Goal: Find specific page/section: Find specific page/section

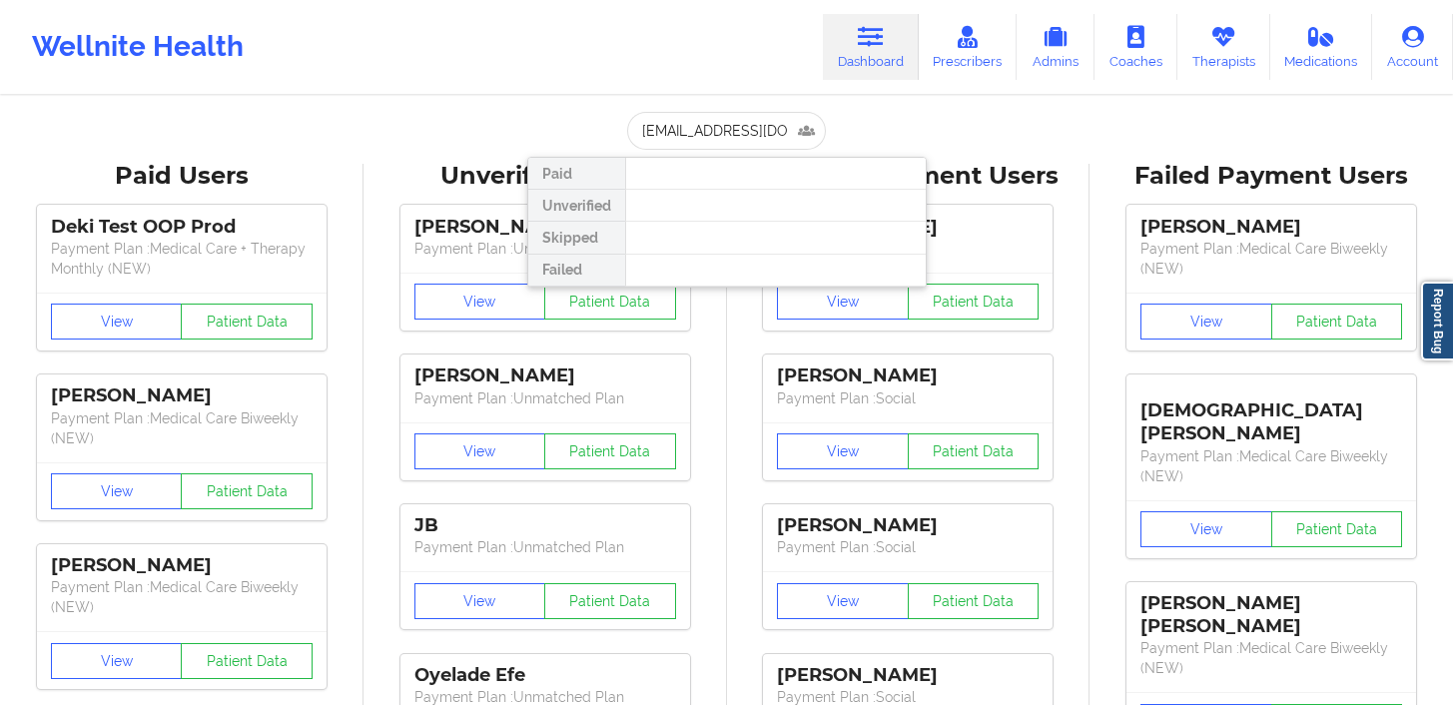
scroll to position [0, 33]
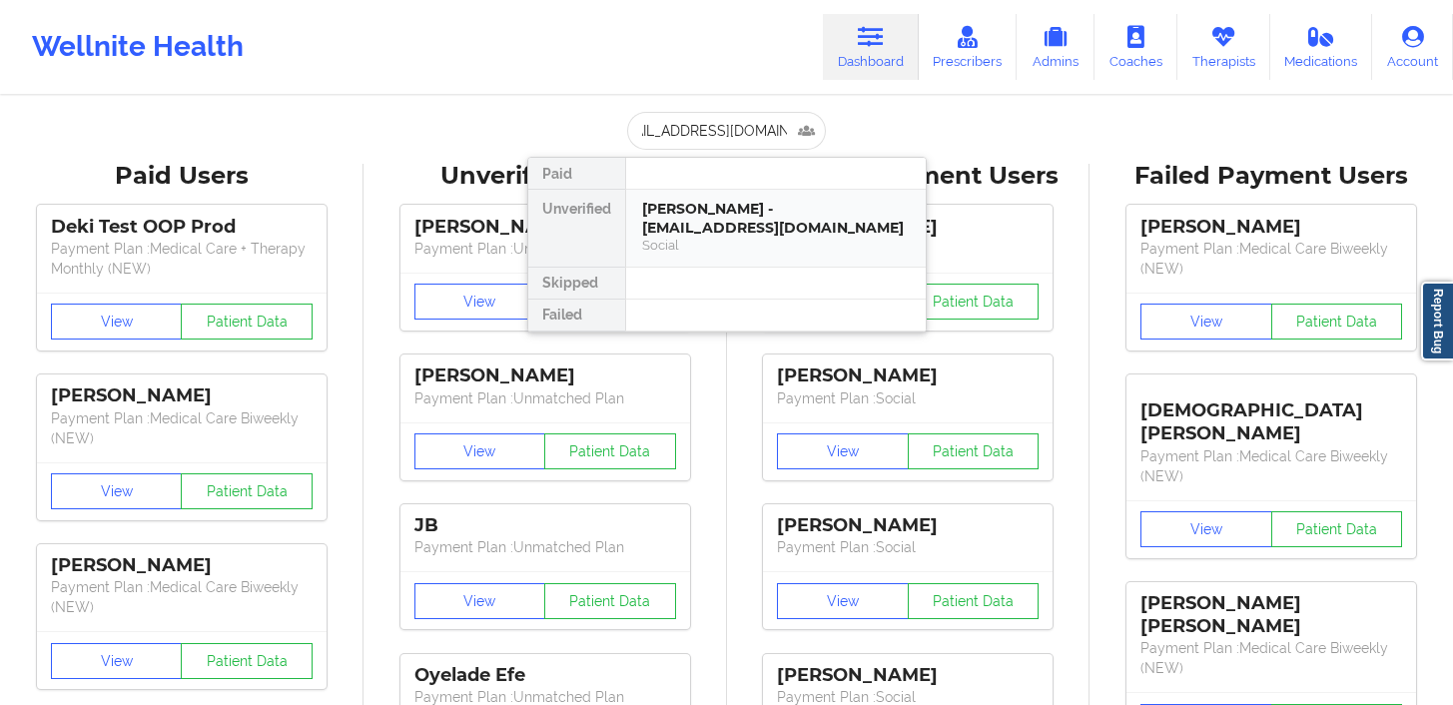
click at [761, 207] on div "[PERSON_NAME] - [EMAIL_ADDRESS][DOMAIN_NAME]" at bounding box center [776, 218] width 268 height 37
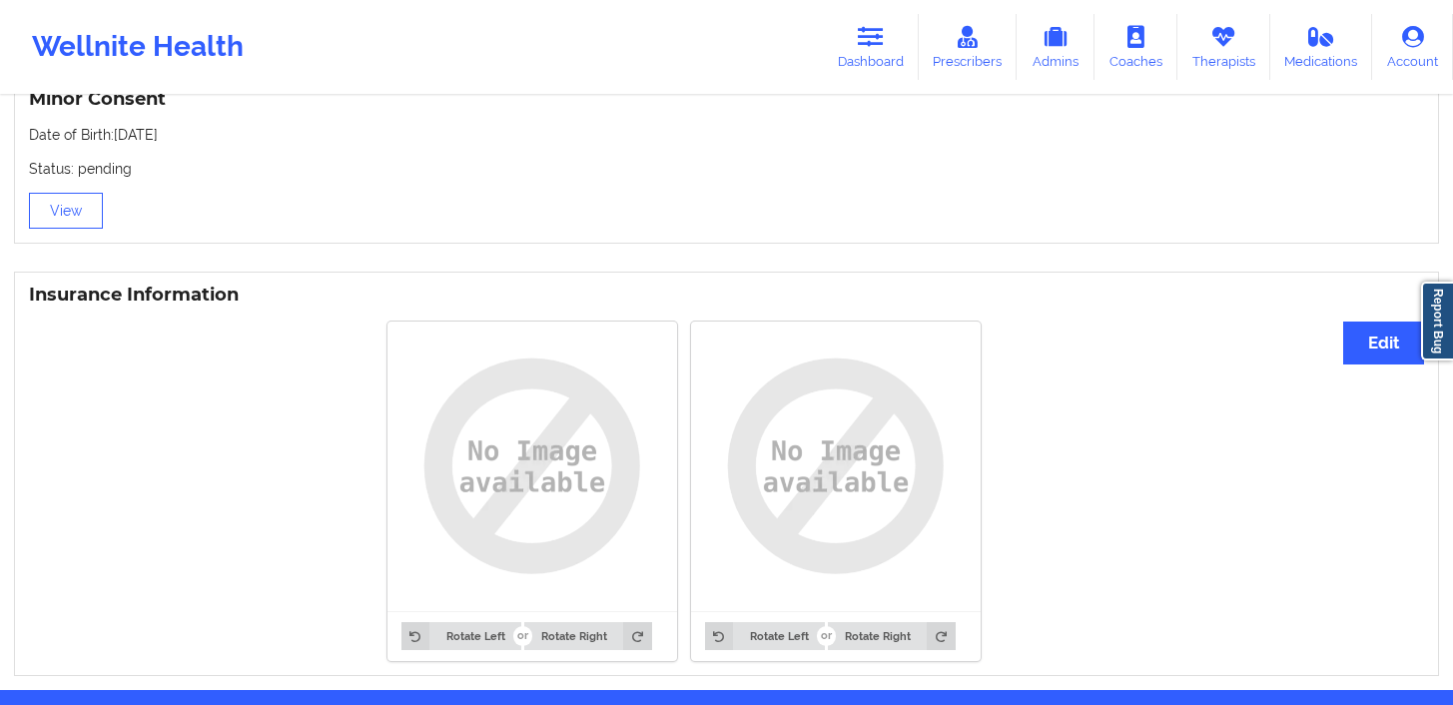
scroll to position [1320, 0]
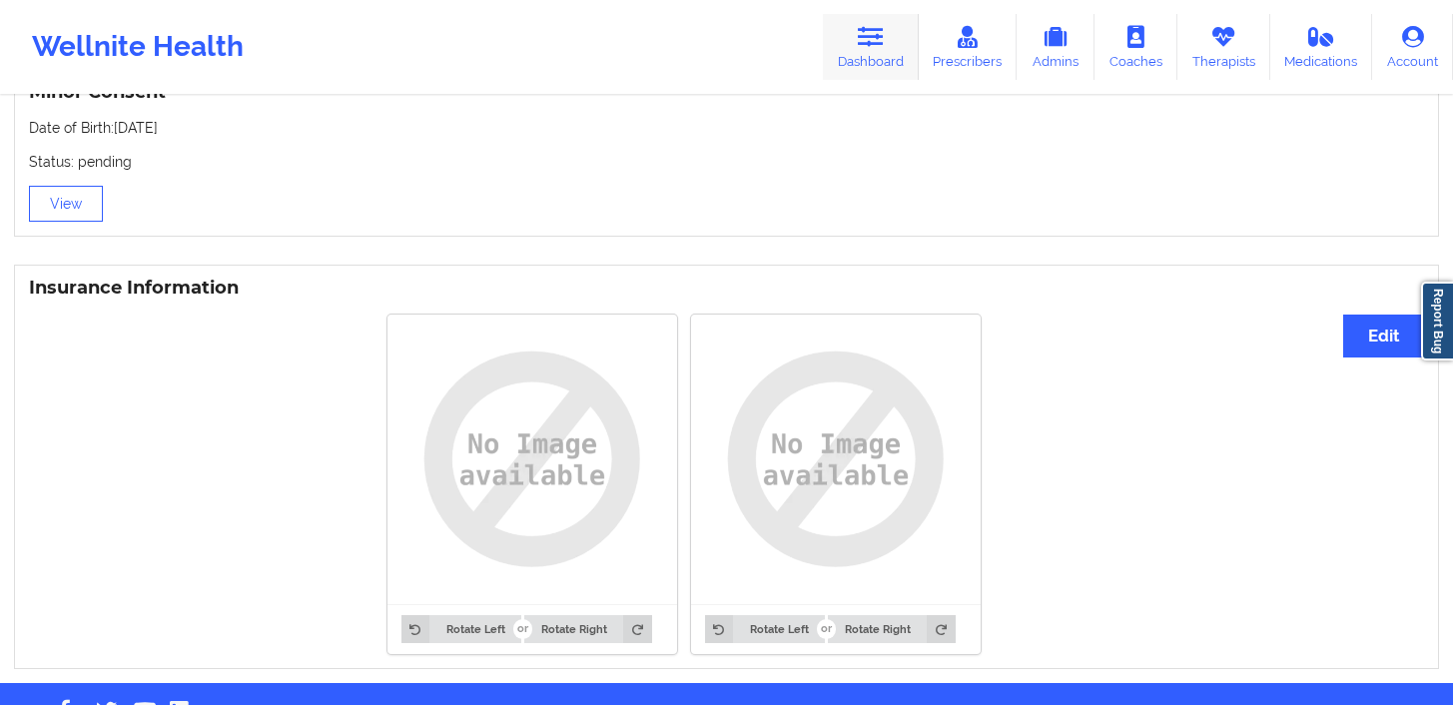
click at [842, 46] on link "Dashboard" at bounding box center [871, 47] width 96 height 66
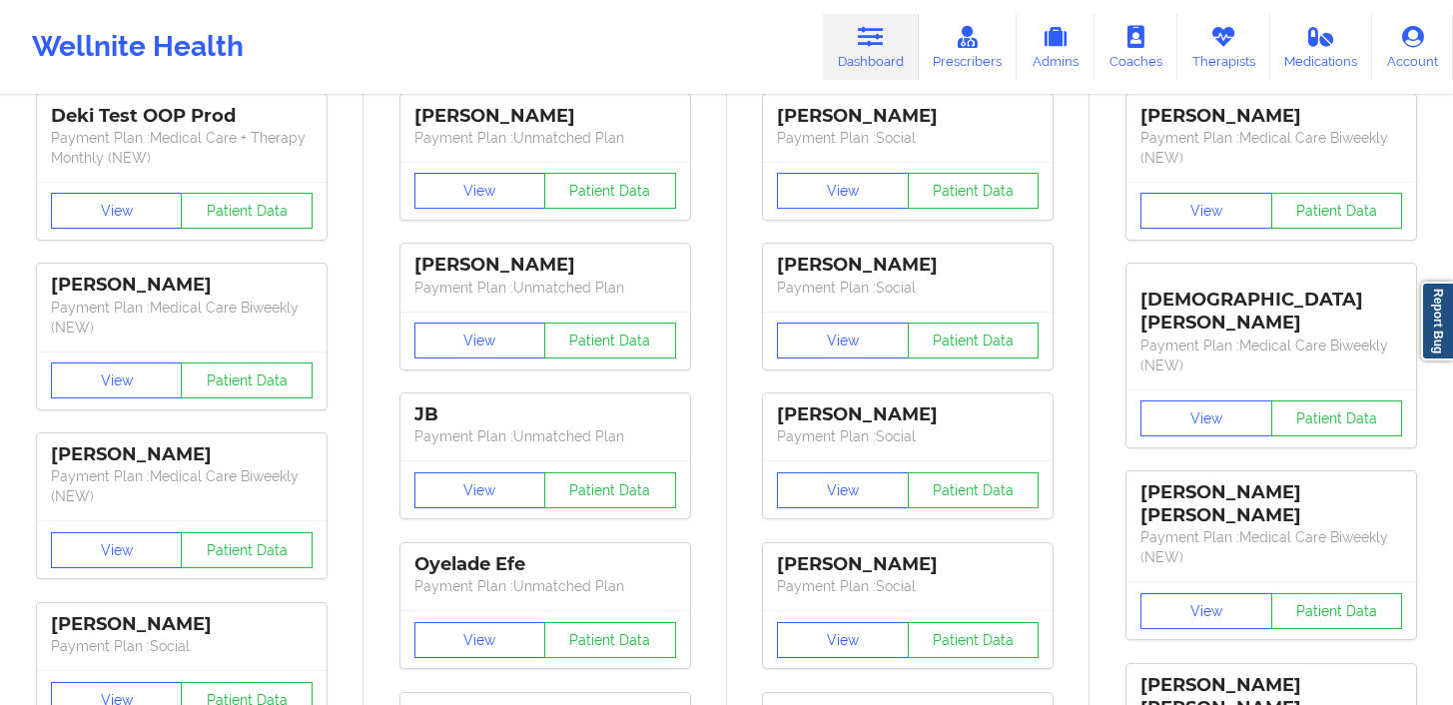
scroll to position [17, 0]
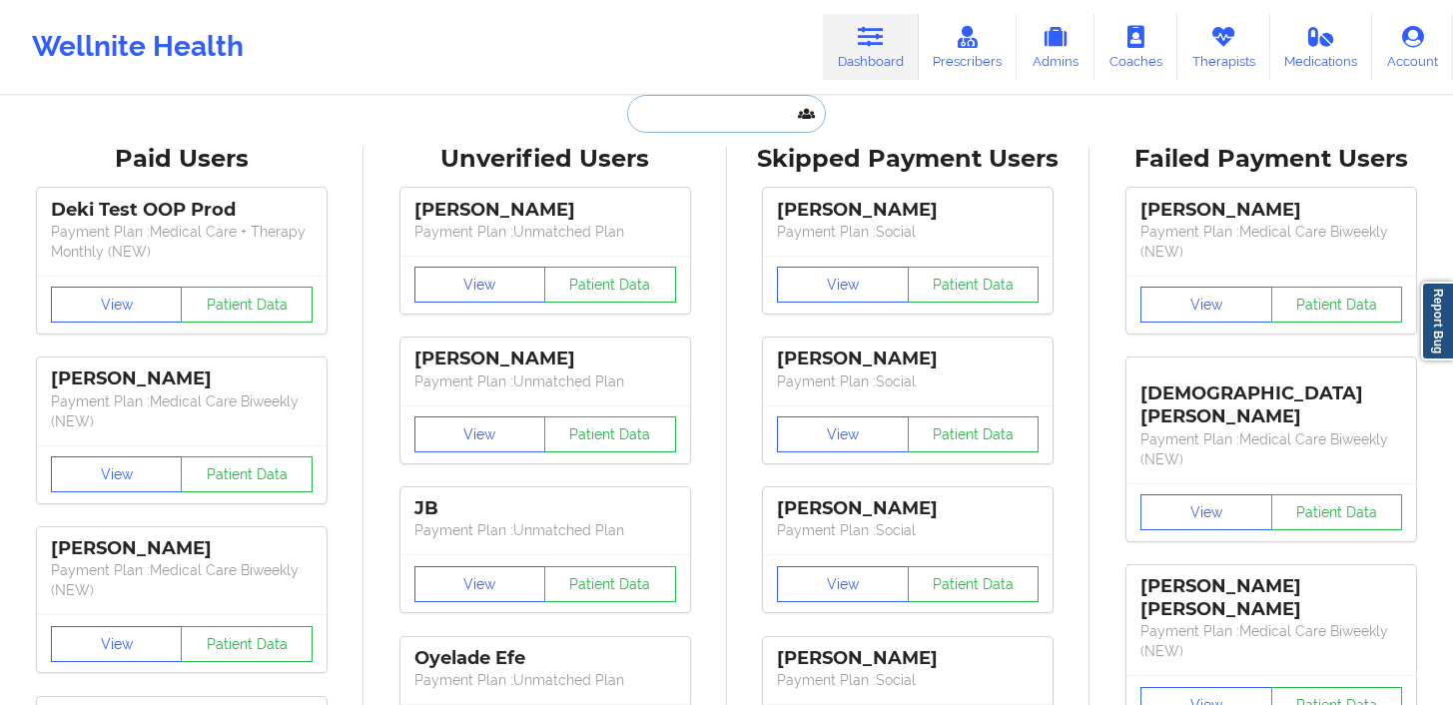
click at [715, 125] on input "text" at bounding box center [726, 114] width 198 height 38
paste input "[EMAIL_ADDRESS][DOMAIN_NAME]"
type input "[EMAIL_ADDRESS][DOMAIN_NAME]"
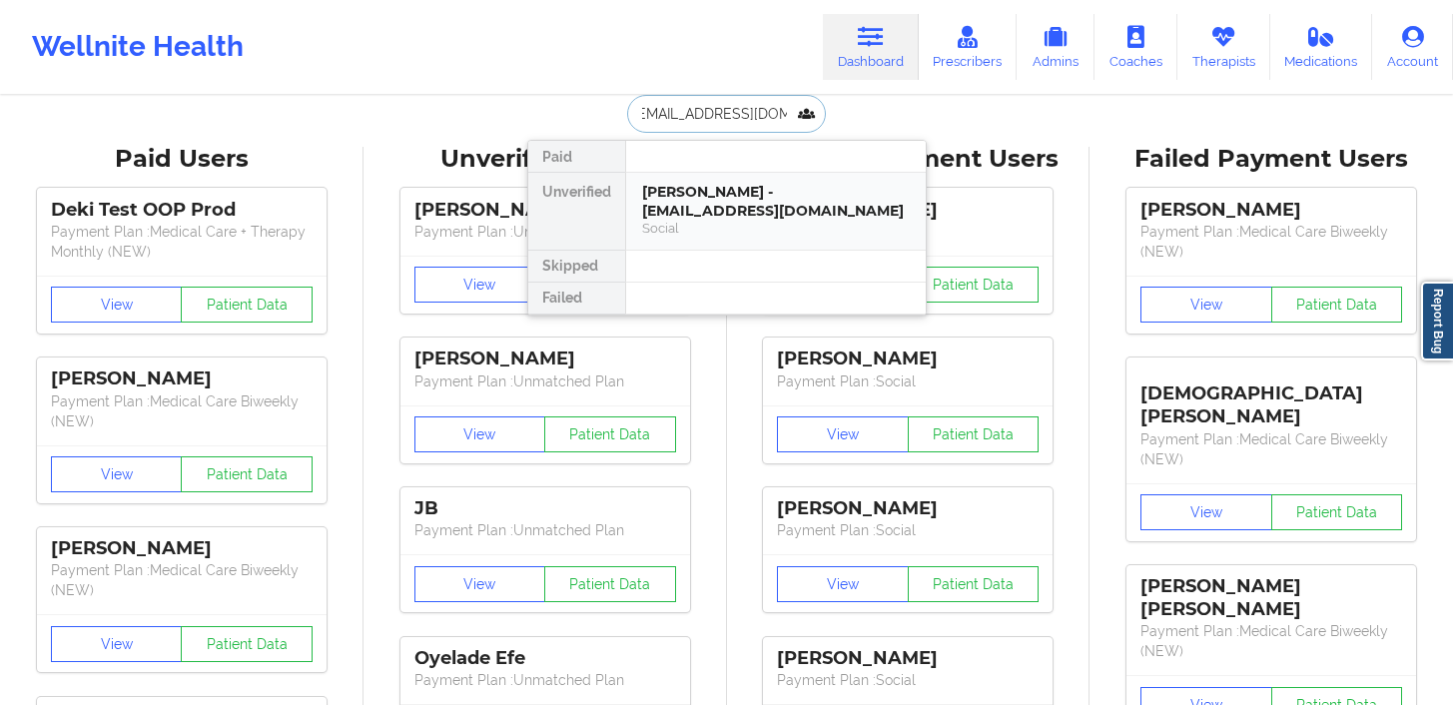
click at [711, 190] on div "[PERSON_NAME] - [EMAIL_ADDRESS][DOMAIN_NAME]" at bounding box center [776, 201] width 268 height 37
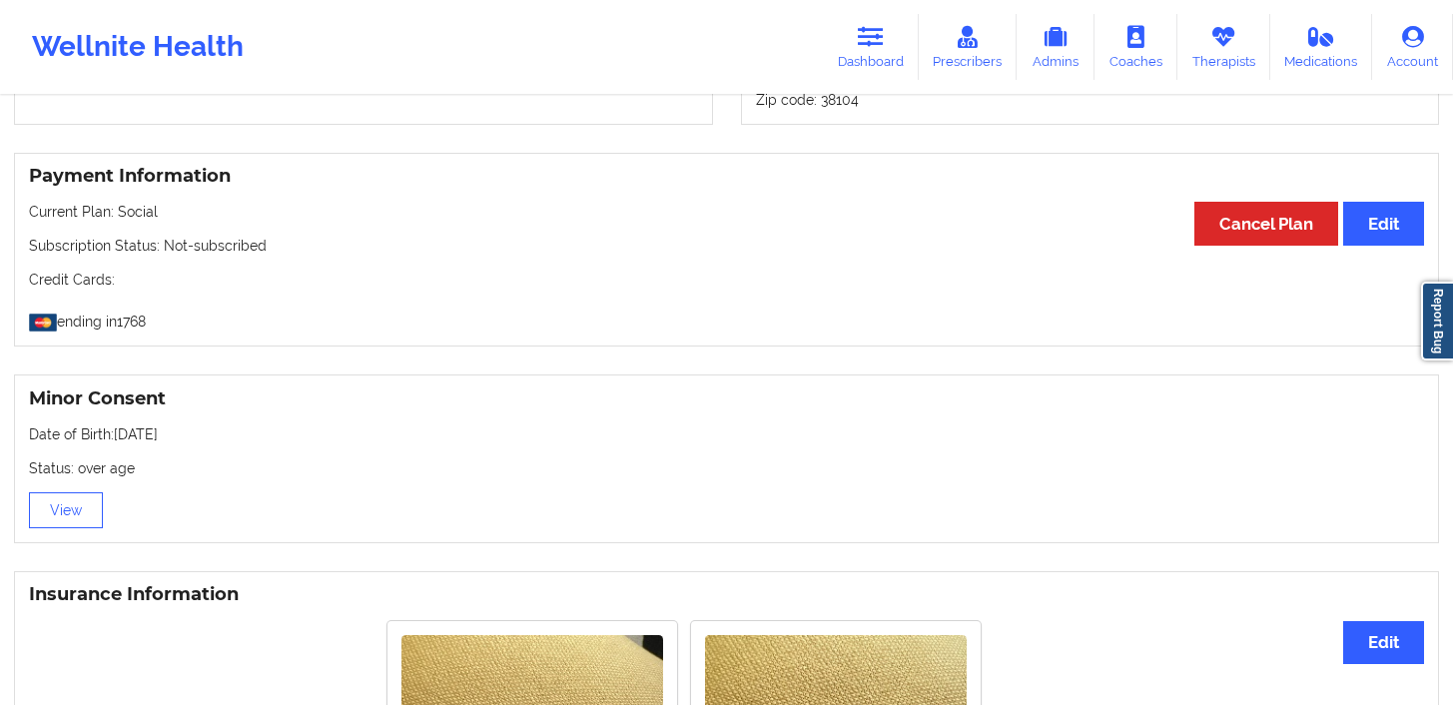
scroll to position [1436, 0]
